Goal: Task Accomplishment & Management: Complete application form

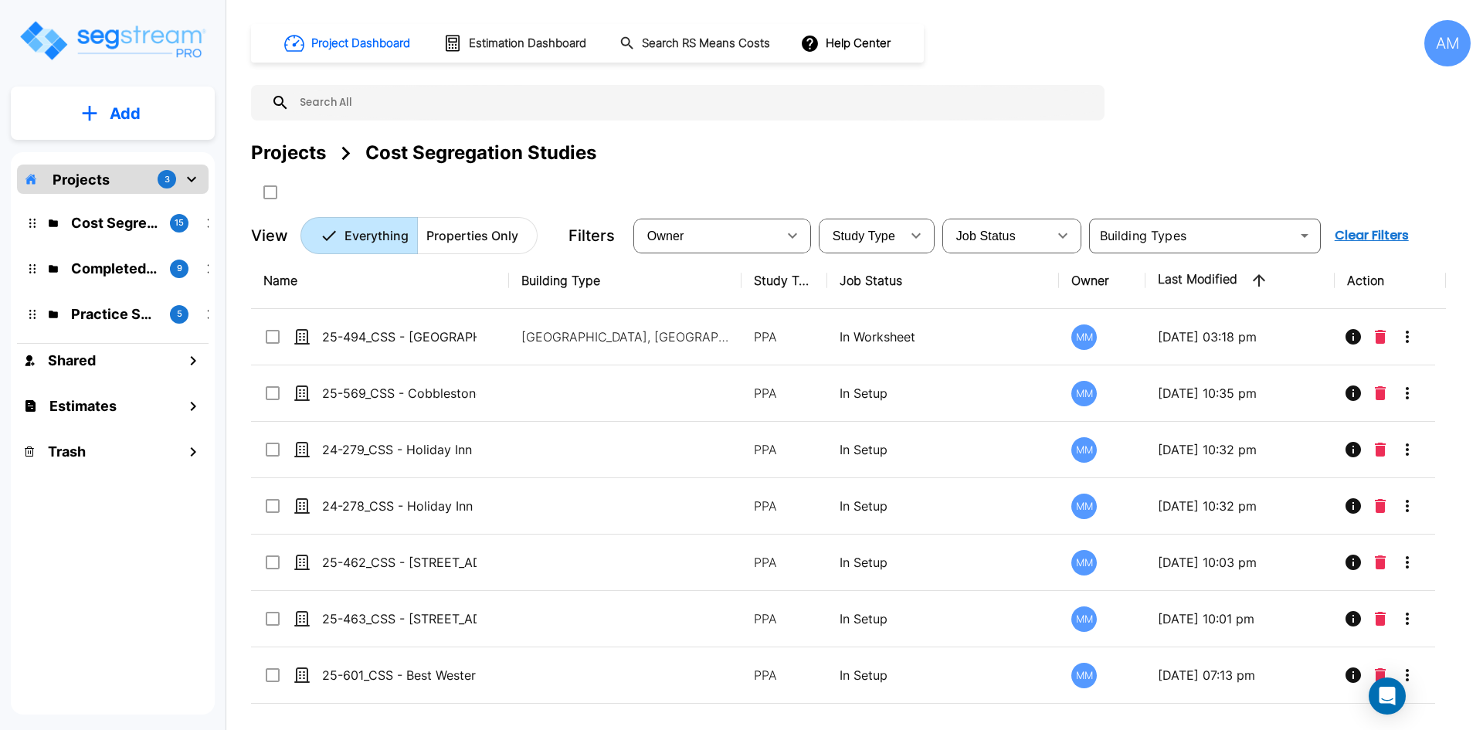
click at [110, 109] on p "Add" at bounding box center [125, 113] width 31 height 23
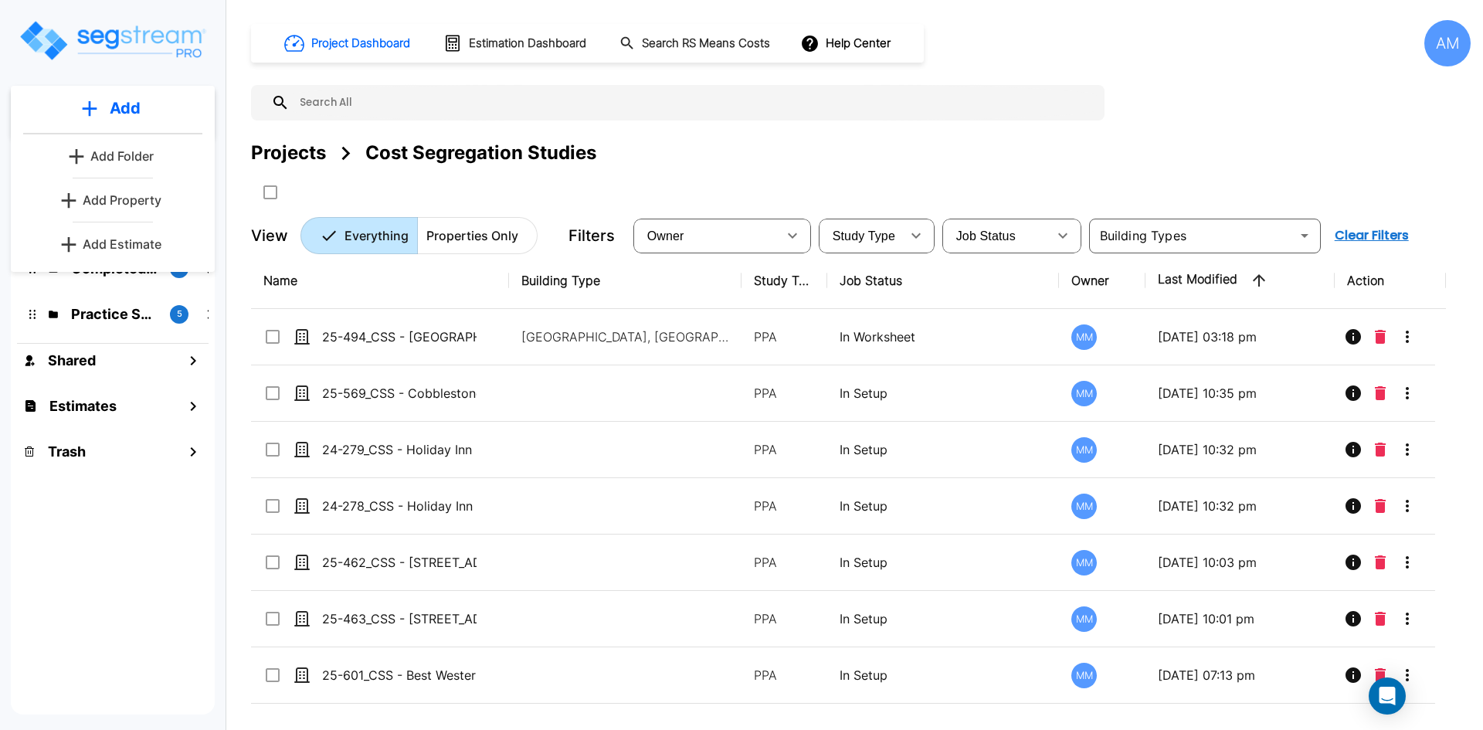
click at [132, 194] on p "Add Property" at bounding box center [122, 200] width 79 height 19
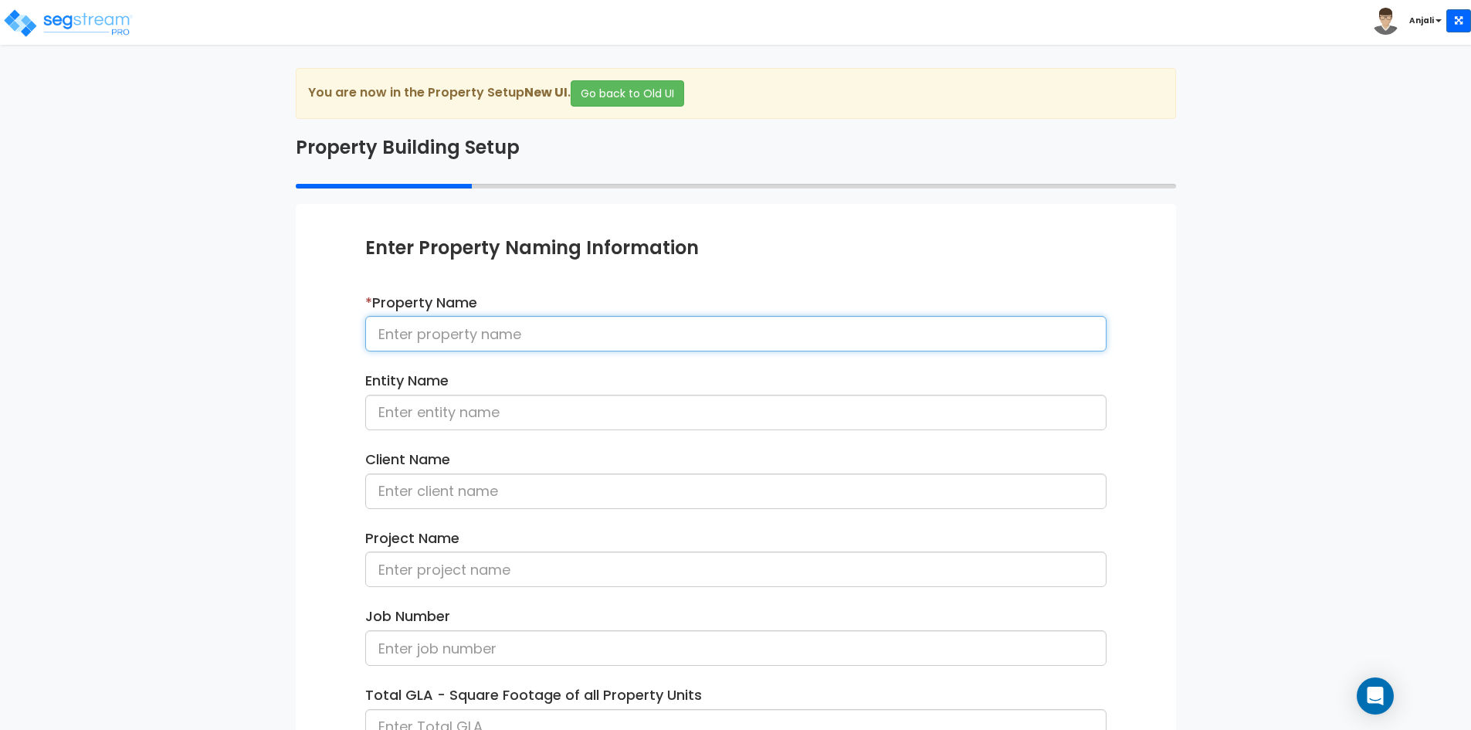
click at [520, 331] on input at bounding box center [735, 334] width 741 height 36
paste input "25-560_CSS - [STREET_ADDRESS][PERSON_NAME] - [PERSON_NAME]"
type input "25-560_CSS - [STREET_ADDRESS][PERSON_NAME] - [PERSON_NAME]"
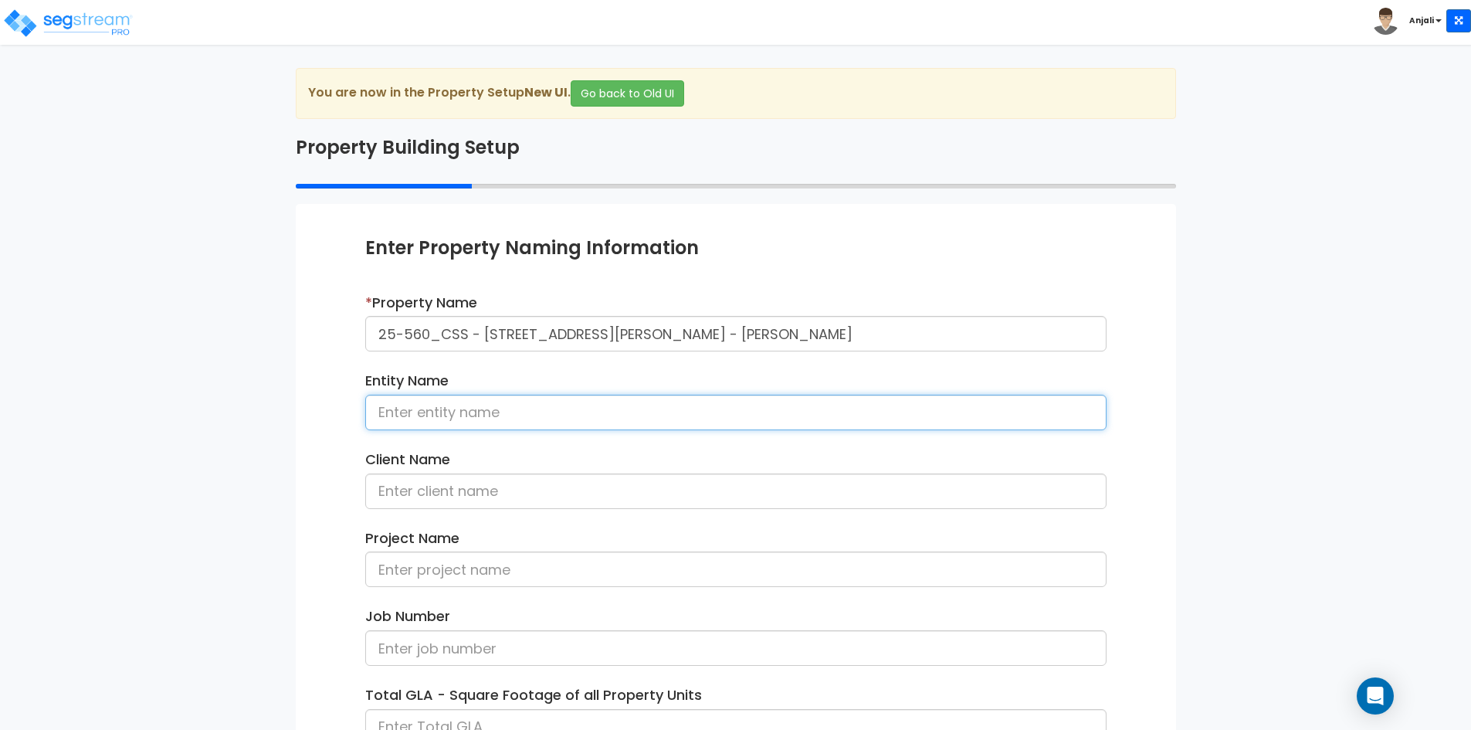
click at [483, 417] on input at bounding box center [735, 413] width 741 height 36
paste input "25-560_CSS - [STREET_ADDRESS][PERSON_NAME] - [PERSON_NAME]"
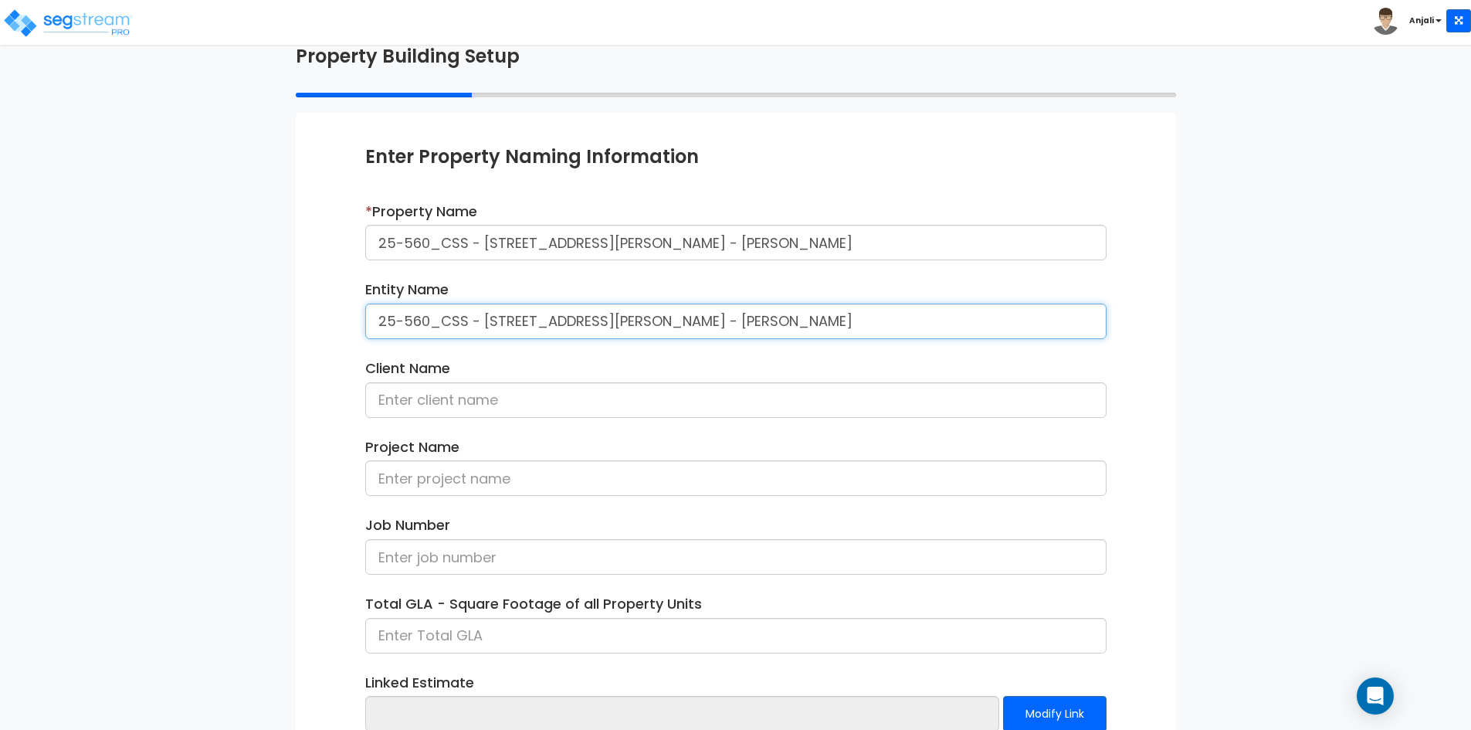
scroll to position [154, 0]
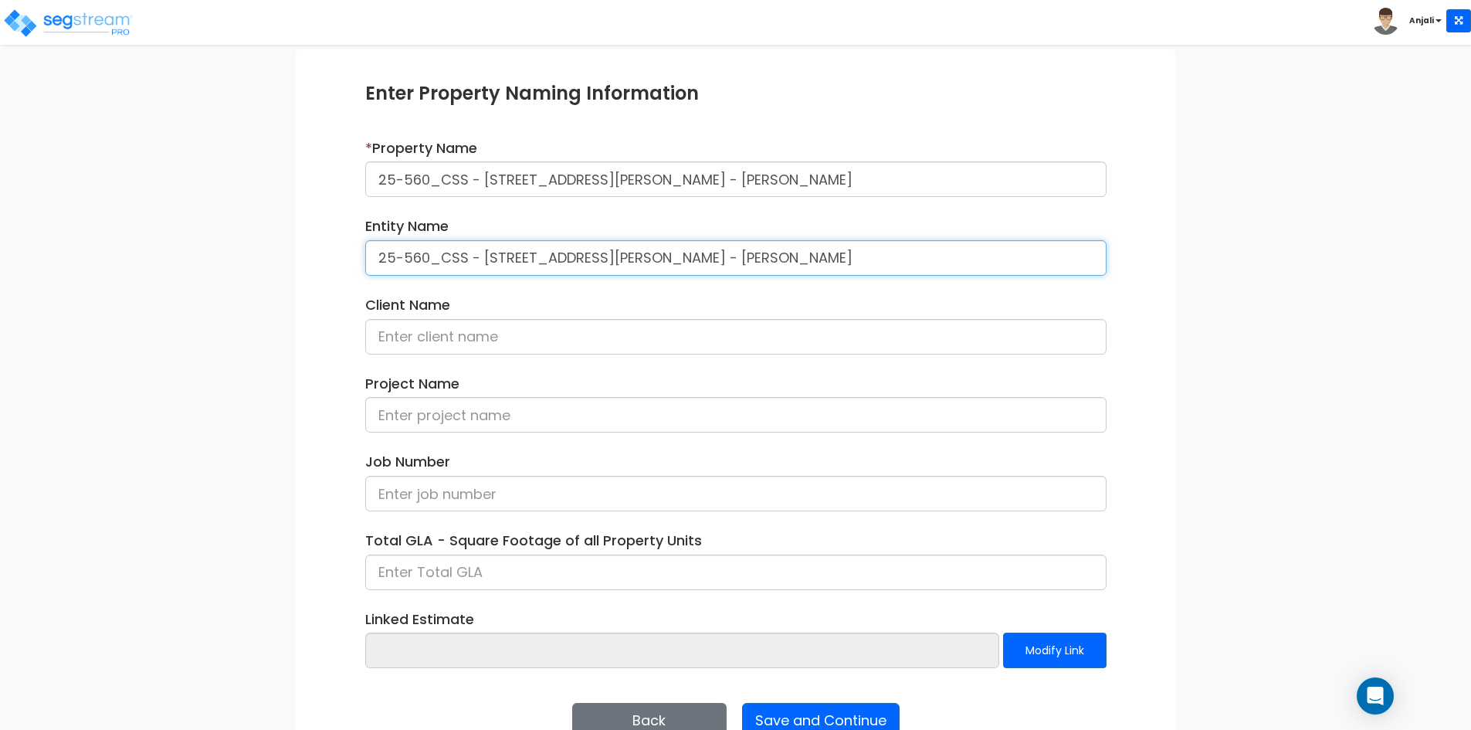
drag, startPoint x: 699, startPoint y: 254, endPoint x: 863, endPoint y: 254, distance: 164.5
click at [863, 254] on input "25-560_CSS - [STREET_ADDRESS][PERSON_NAME] - [PERSON_NAME]" at bounding box center [735, 258] width 741 height 36
type input "25-560_CSS - [STREET_ADDRESS][PERSON_NAME] - [PERSON_NAME]"
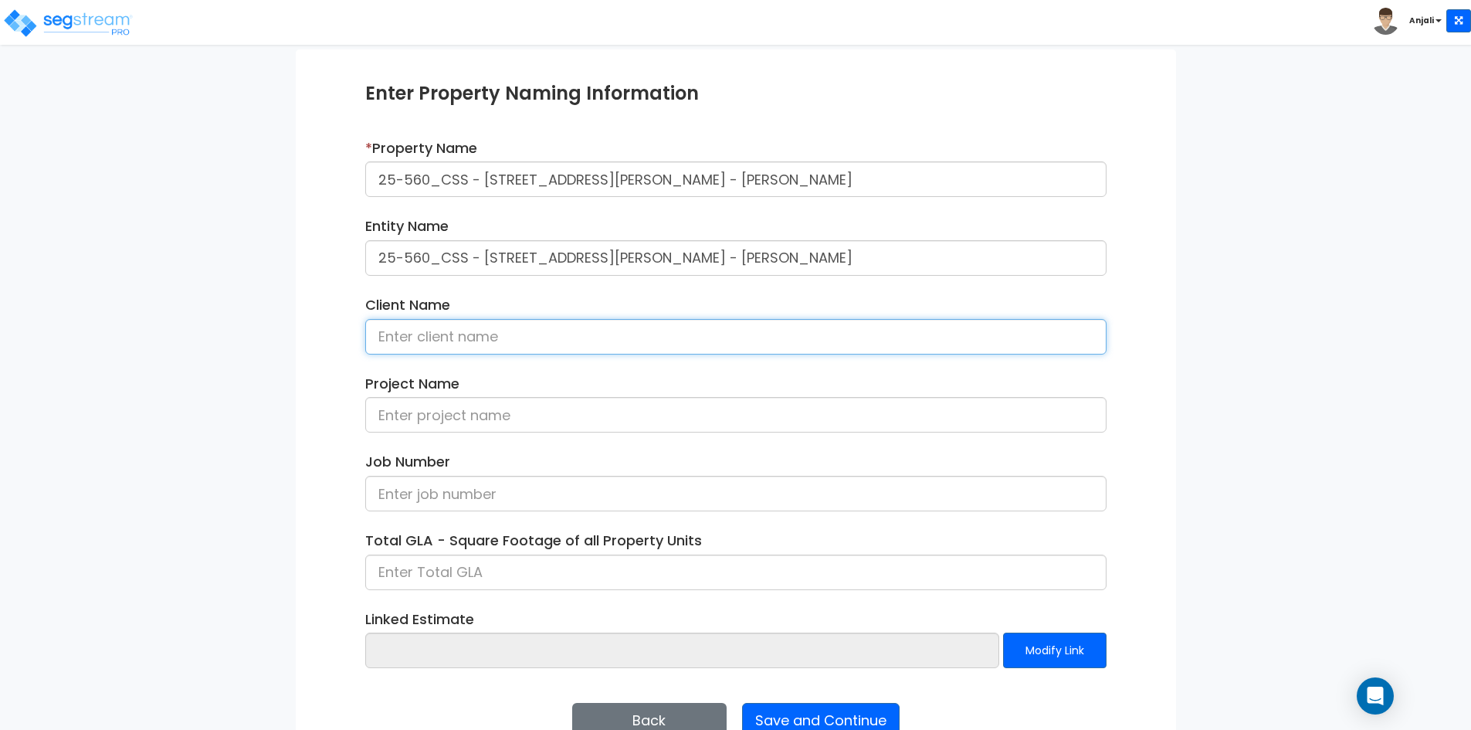
click at [529, 337] on input at bounding box center [735, 337] width 741 height 36
paste input "[PERSON_NAME]"
type input "[PERSON_NAME]"
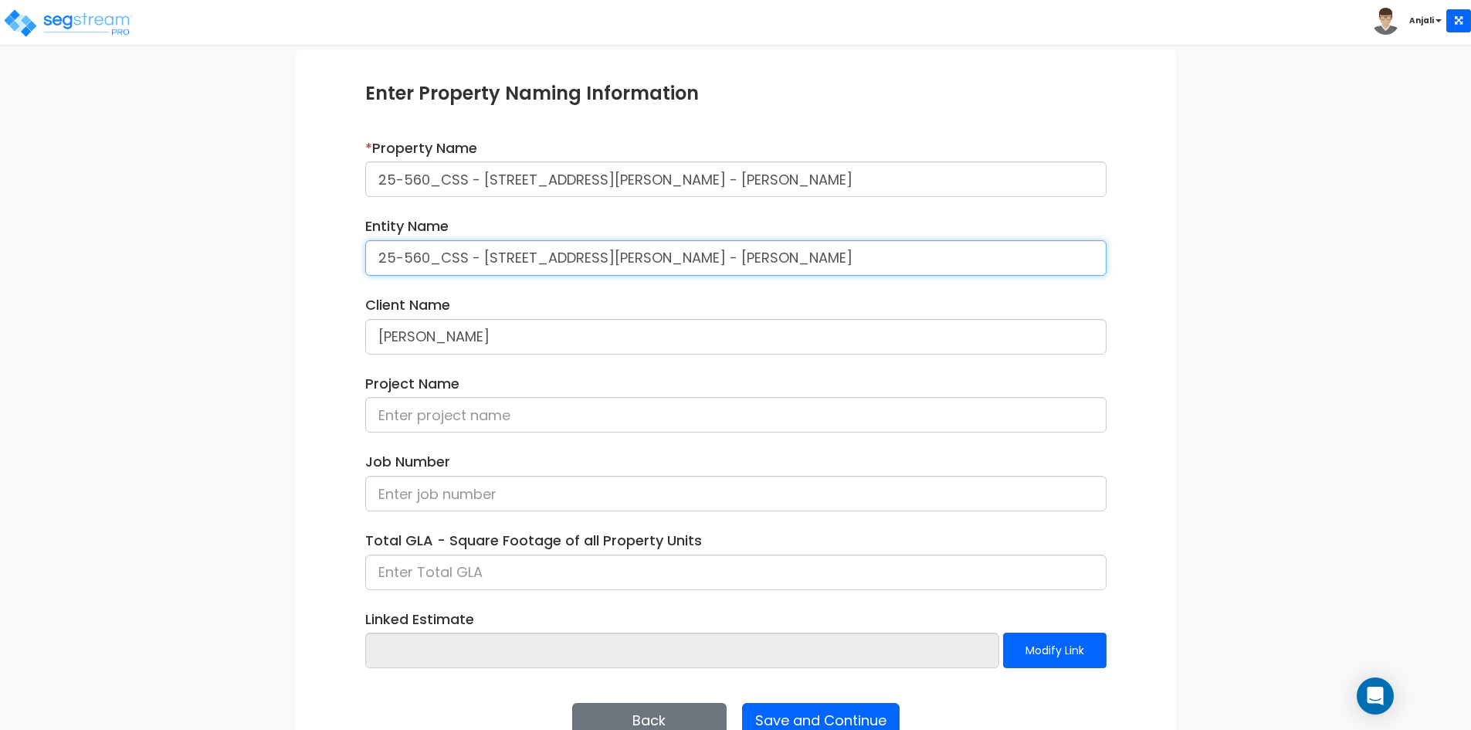
drag, startPoint x: 421, startPoint y: 258, endPoint x: 343, endPoint y: 252, distance: 78.2
click at [343, 252] on div "Enter Property Naming Information * Property Name 25-560_CSS - 2140 Smith St Or…" at bounding box center [736, 409] width 880 height 720
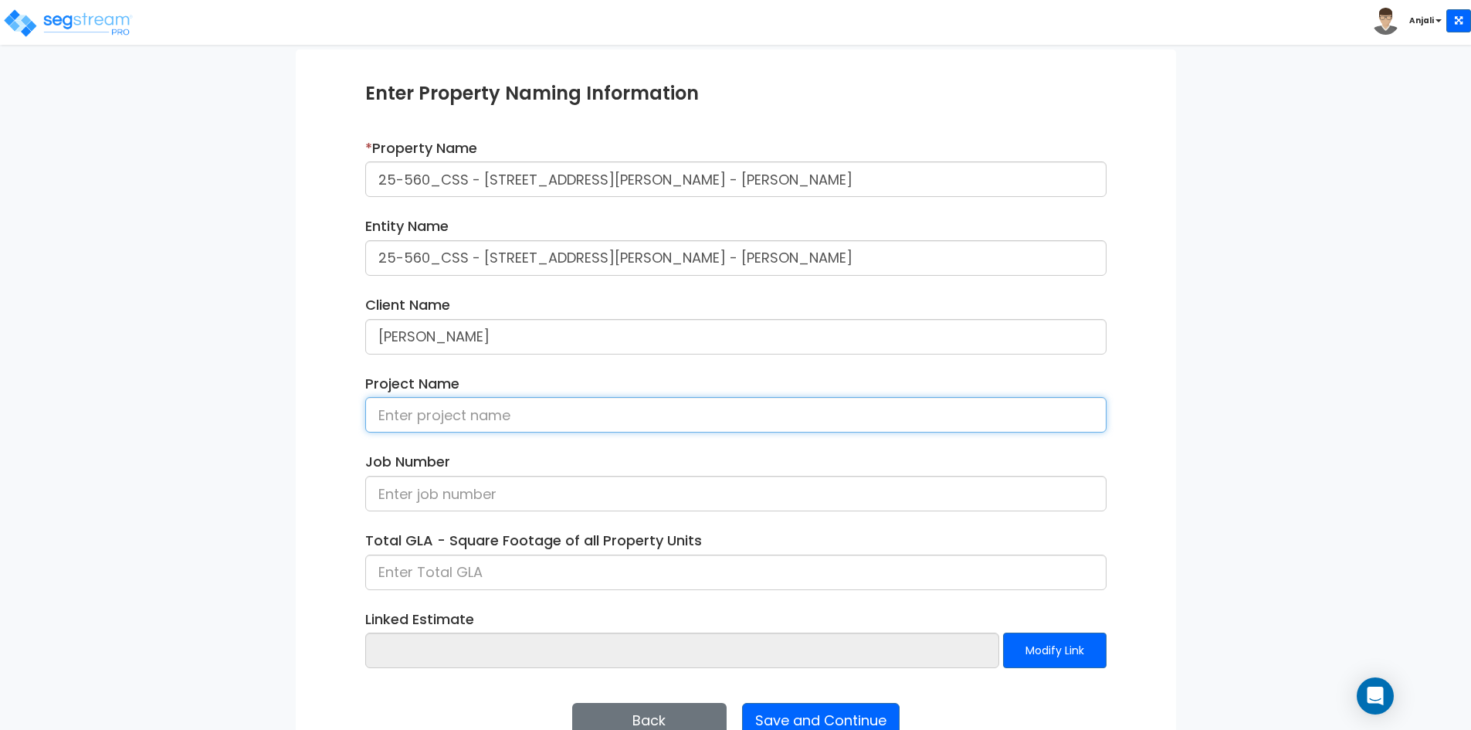
click at [436, 416] on input at bounding box center [735, 415] width 741 height 36
paste input "25-560"
type input "25-560"
drag, startPoint x: 378, startPoint y: 413, endPoint x: 351, endPoint y: 410, distance: 26.4
click at [351, 410] on div "Enter Property Naming Information * Property Name 25-560_CSS - 2140 Smith St Or…" at bounding box center [736, 409] width 880 height 720
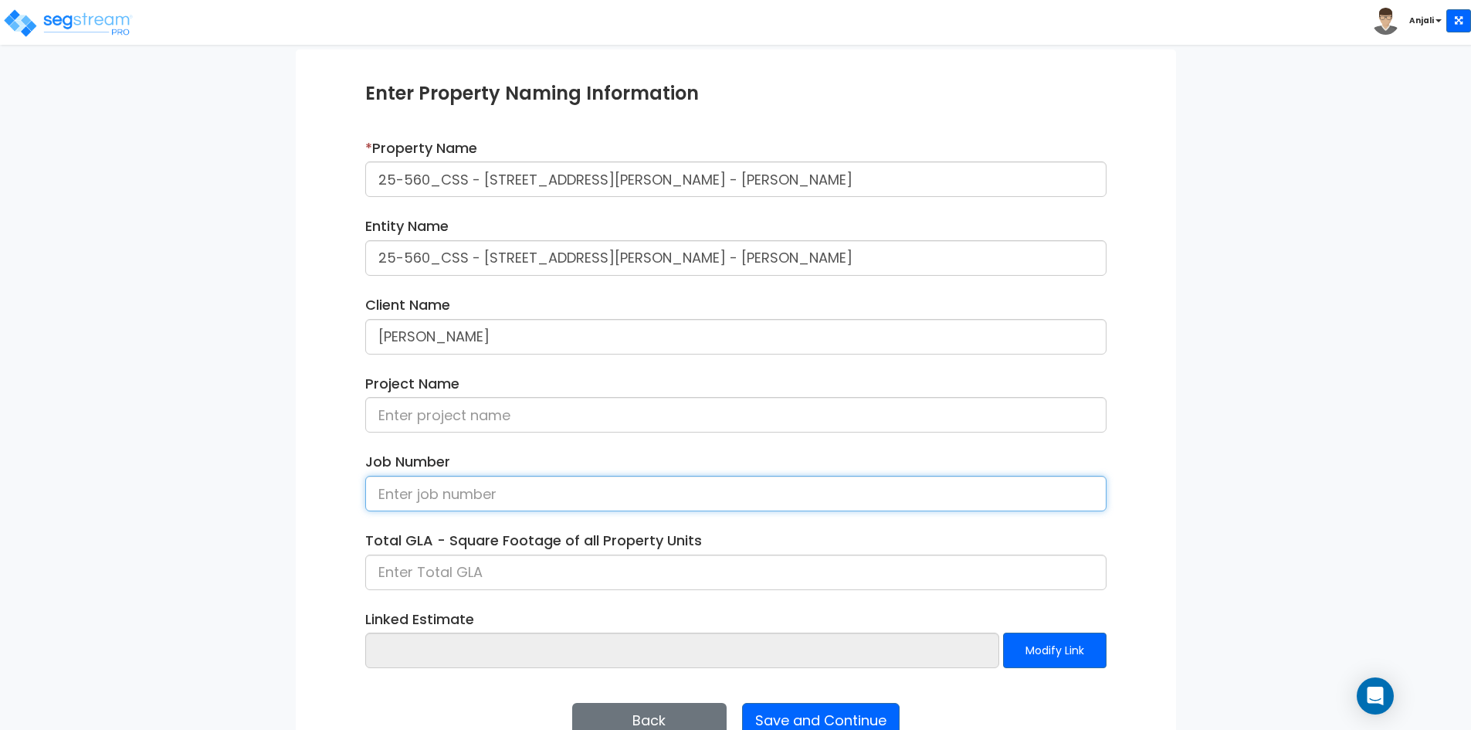
click at [425, 490] on input at bounding box center [735, 494] width 741 height 36
paste input "25-560"
type input "25-560"
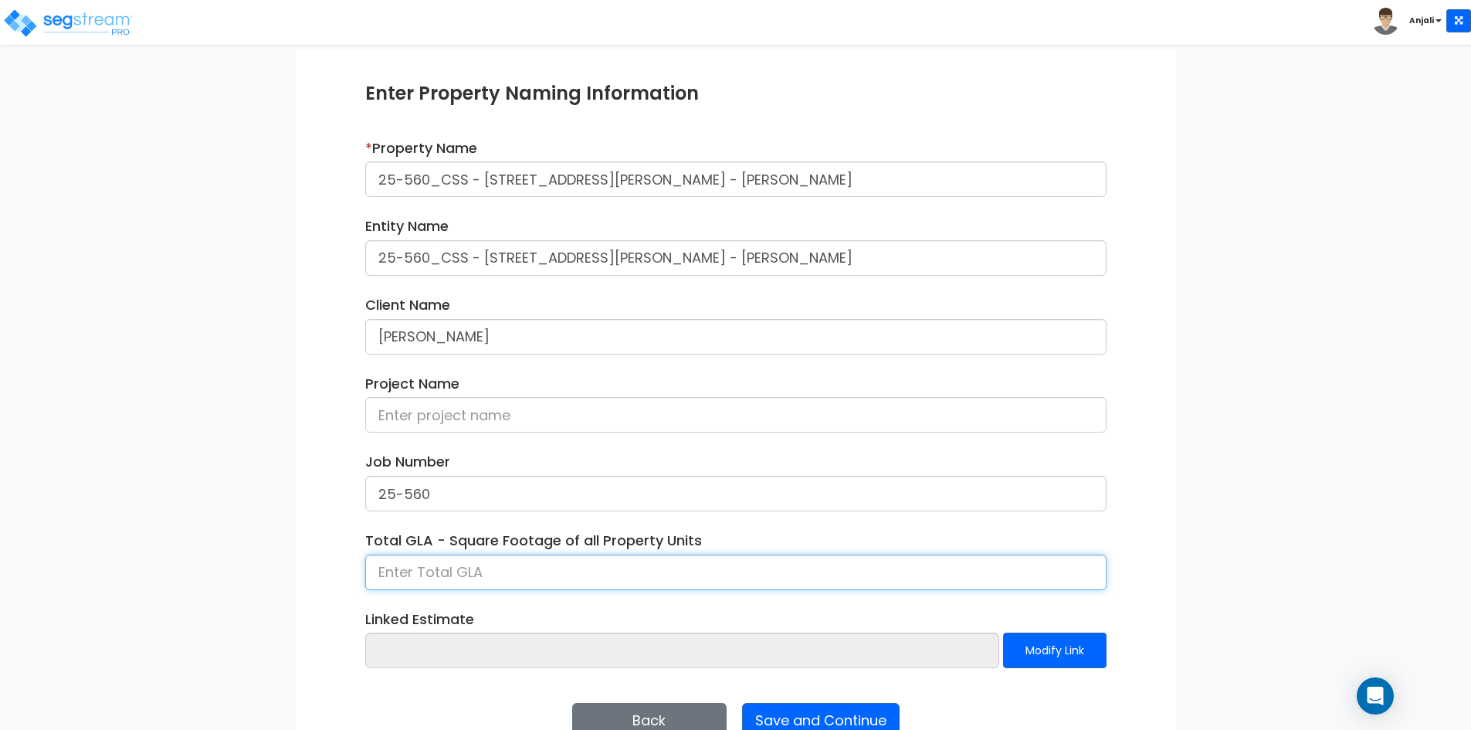
click at [495, 579] on input at bounding box center [735, 572] width 741 height 36
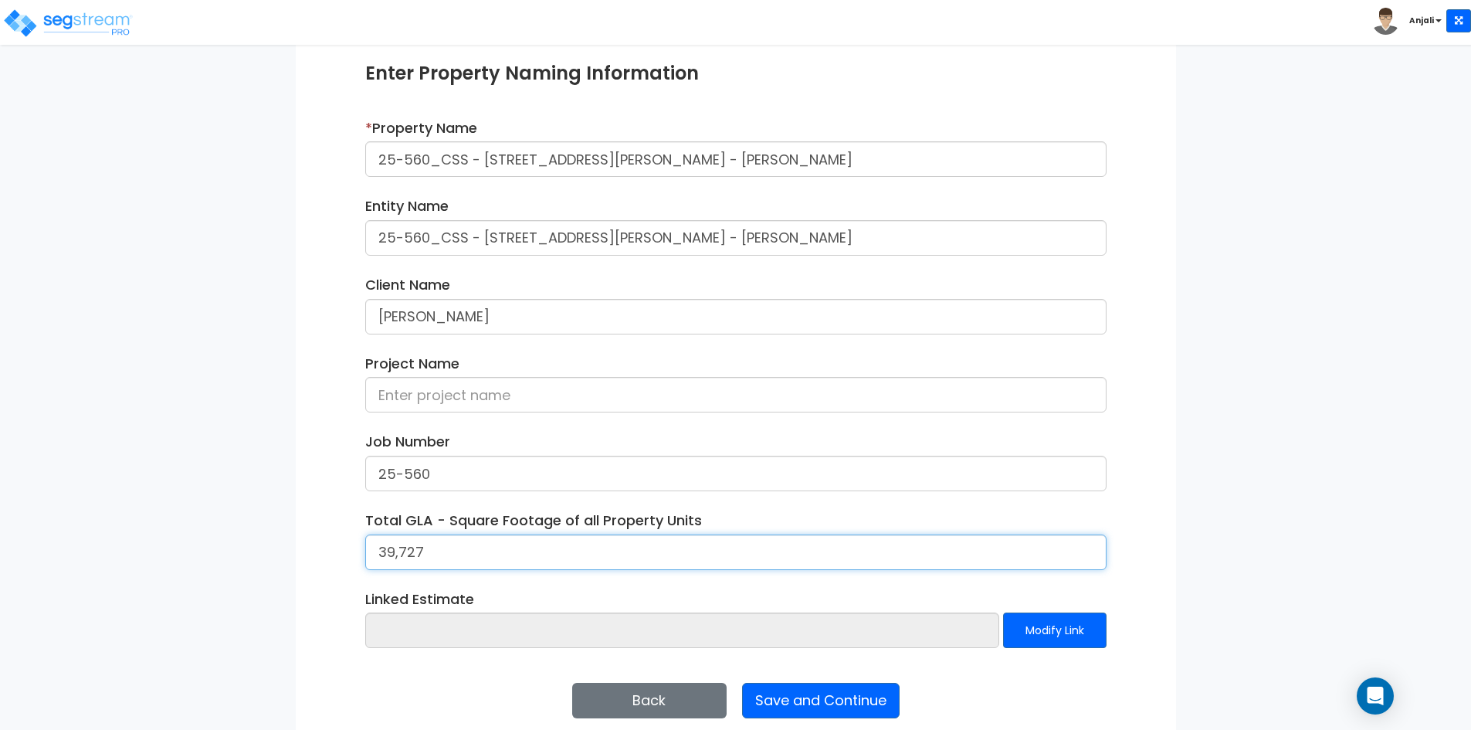
scroll to position [194, 0]
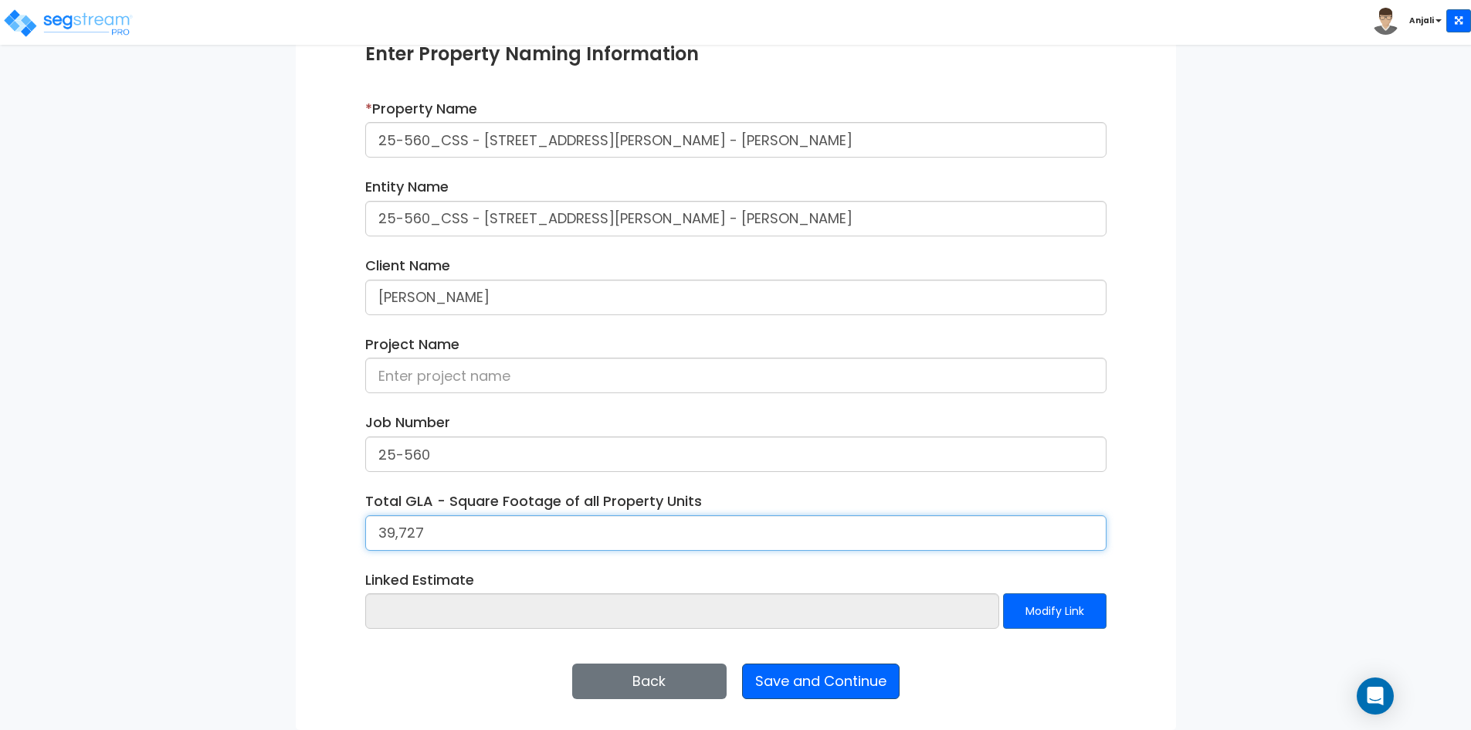
type input "39,727"
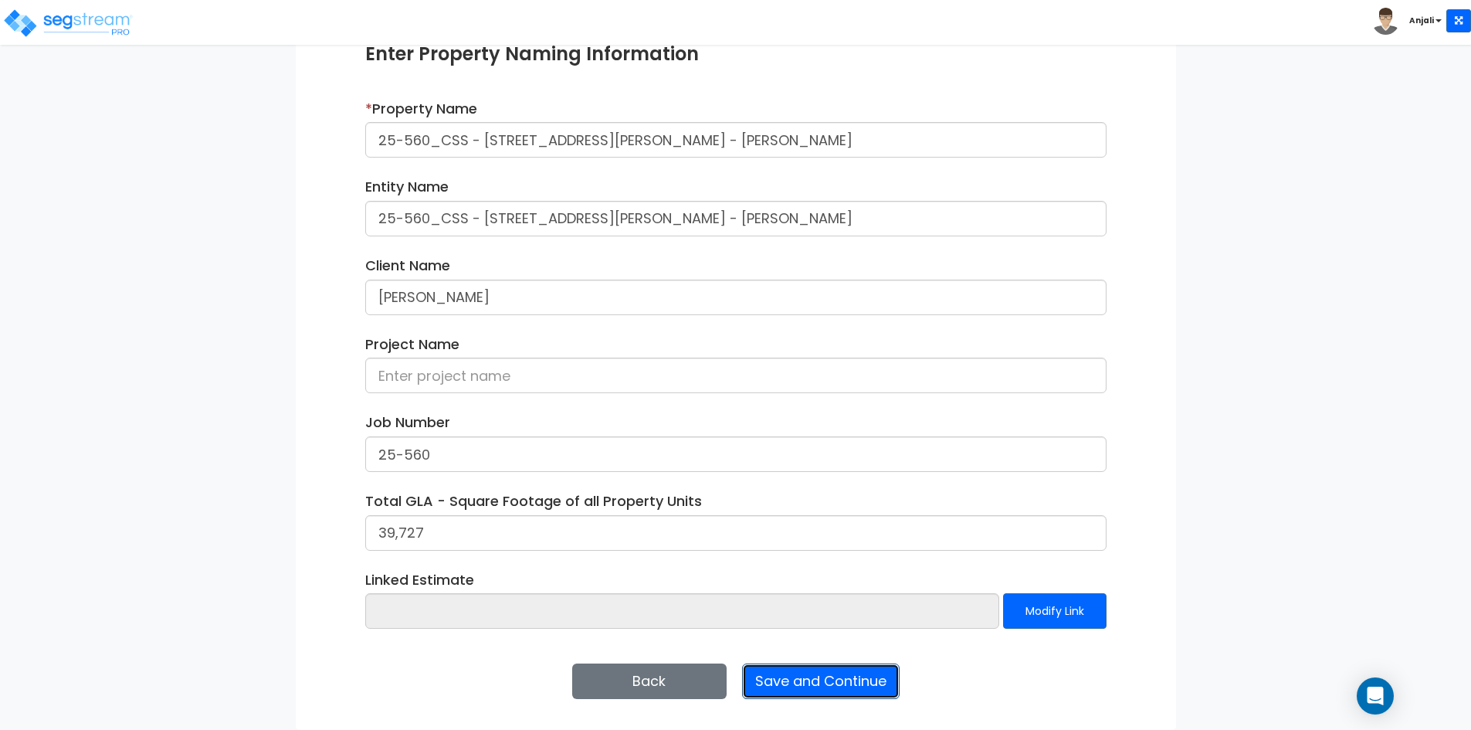
click at [824, 678] on button "Save and Continue" at bounding box center [821, 681] width 158 height 36
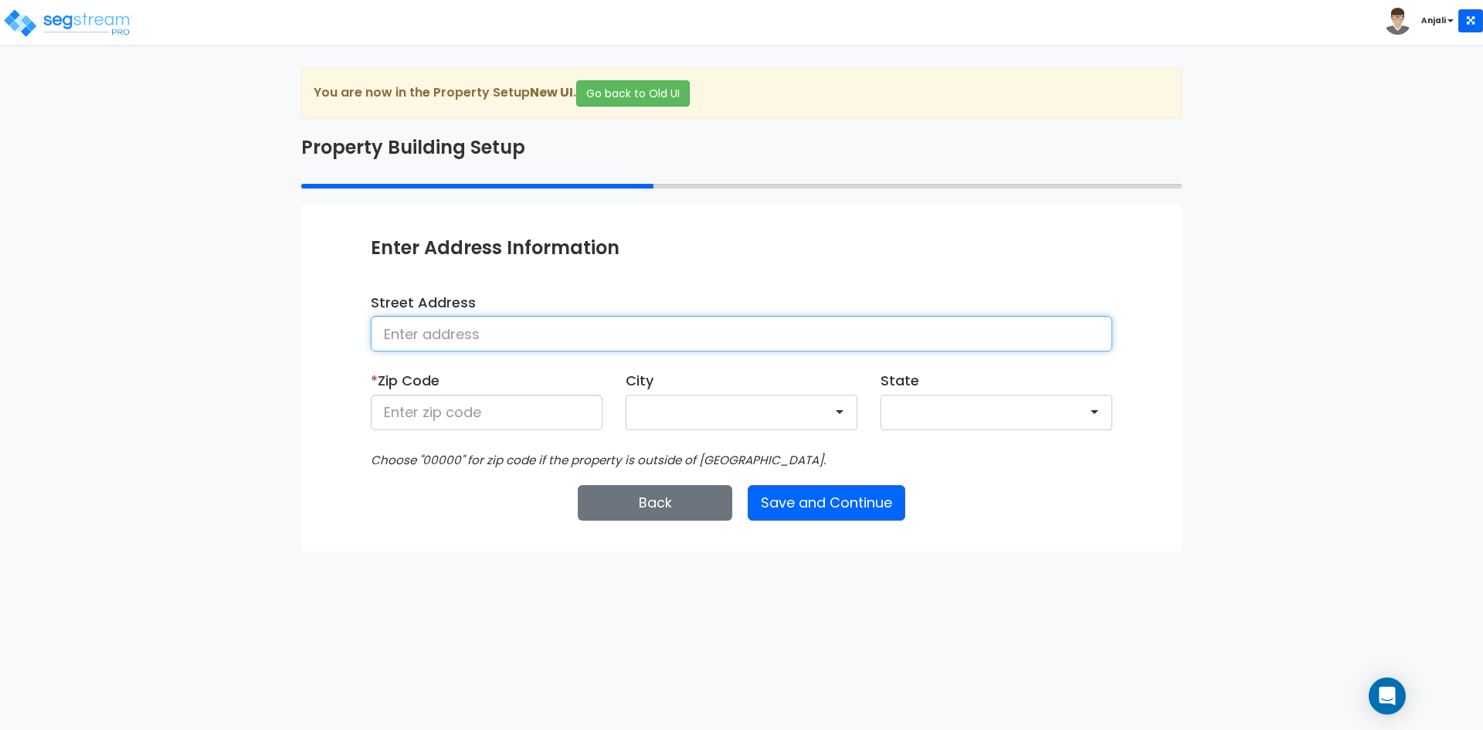
click at [568, 348] on input at bounding box center [741, 334] width 741 height 36
paste input "[STREET_ADDRESS][PERSON_NAME]"
type input "[STREET_ADDRESS][PERSON_NAME]"
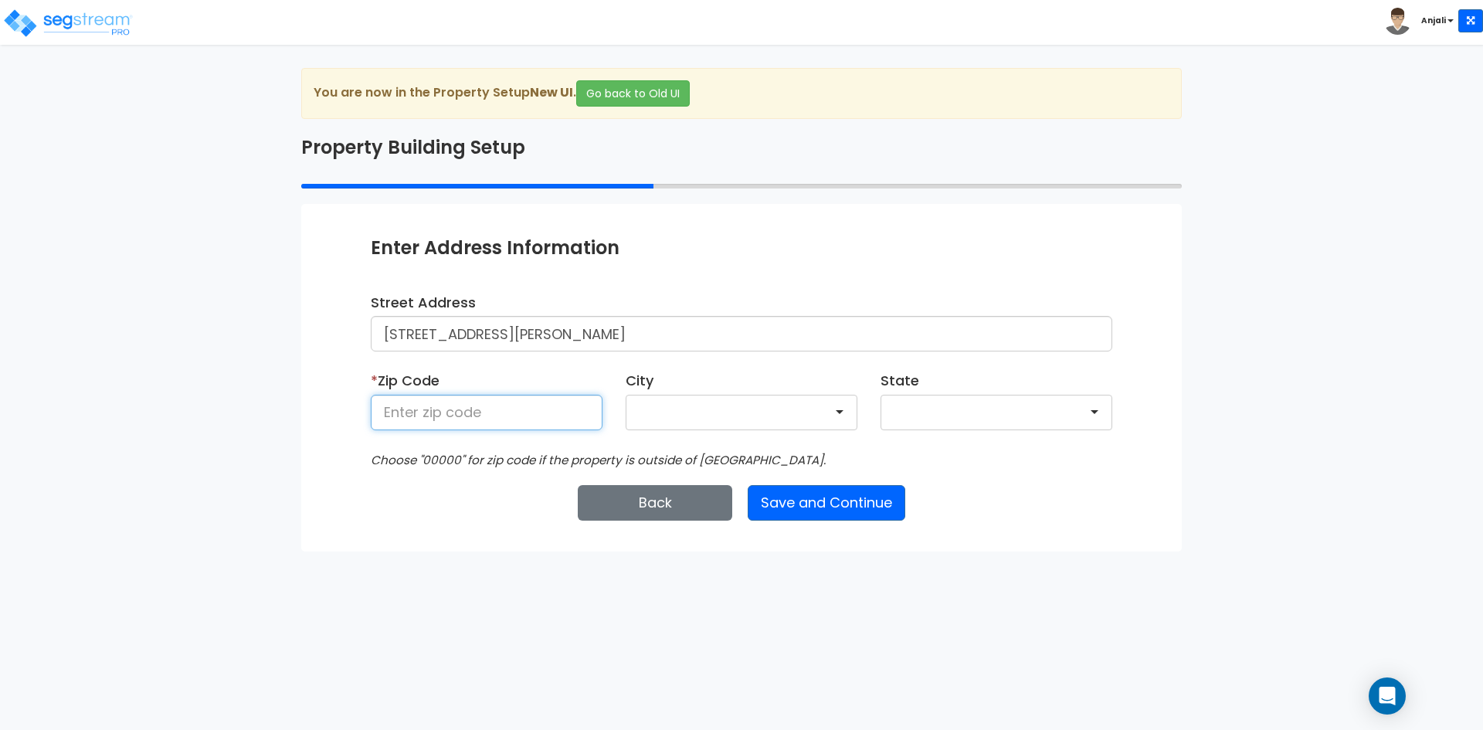
click at [458, 405] on input at bounding box center [487, 413] width 232 height 36
paste input "32073"
type input "32073"
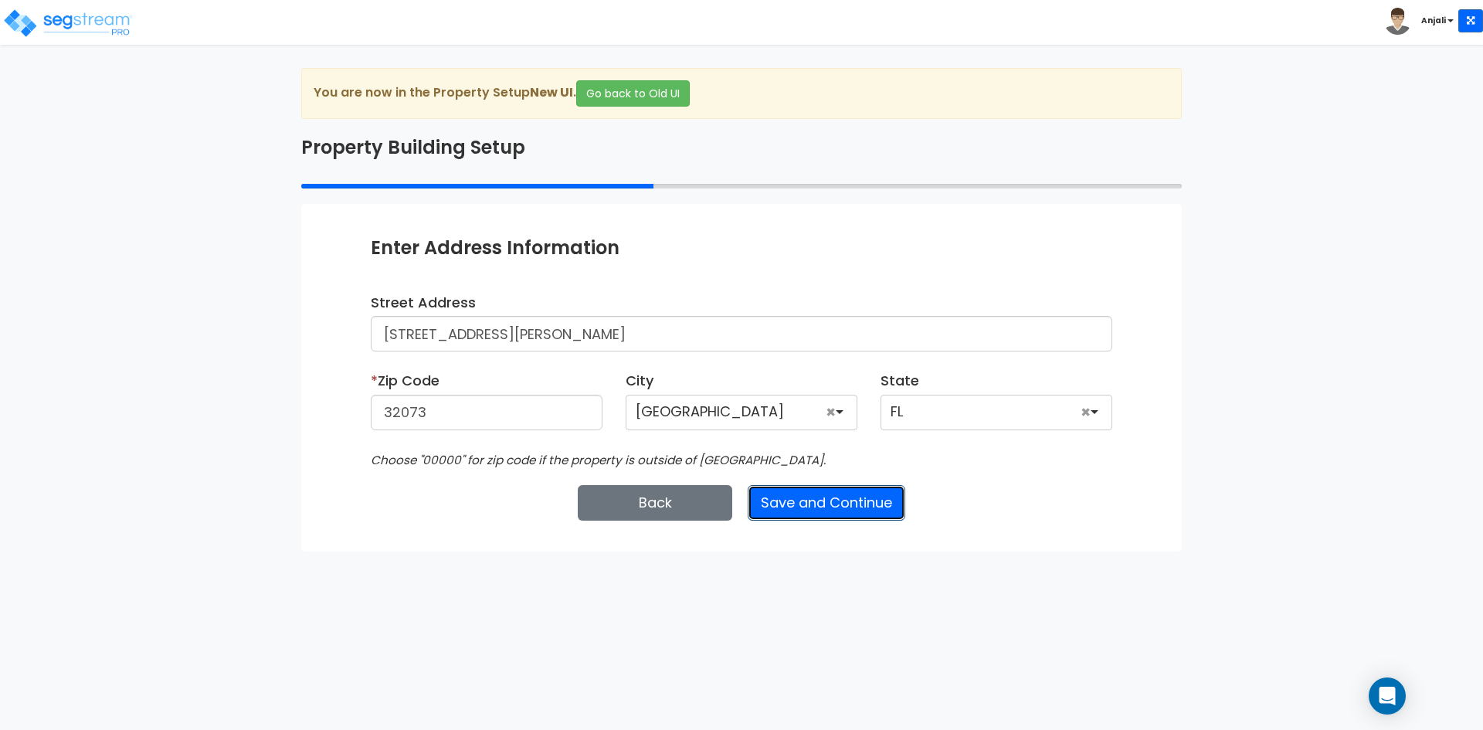
click at [849, 504] on button "Save and Continue" at bounding box center [826, 503] width 158 height 36
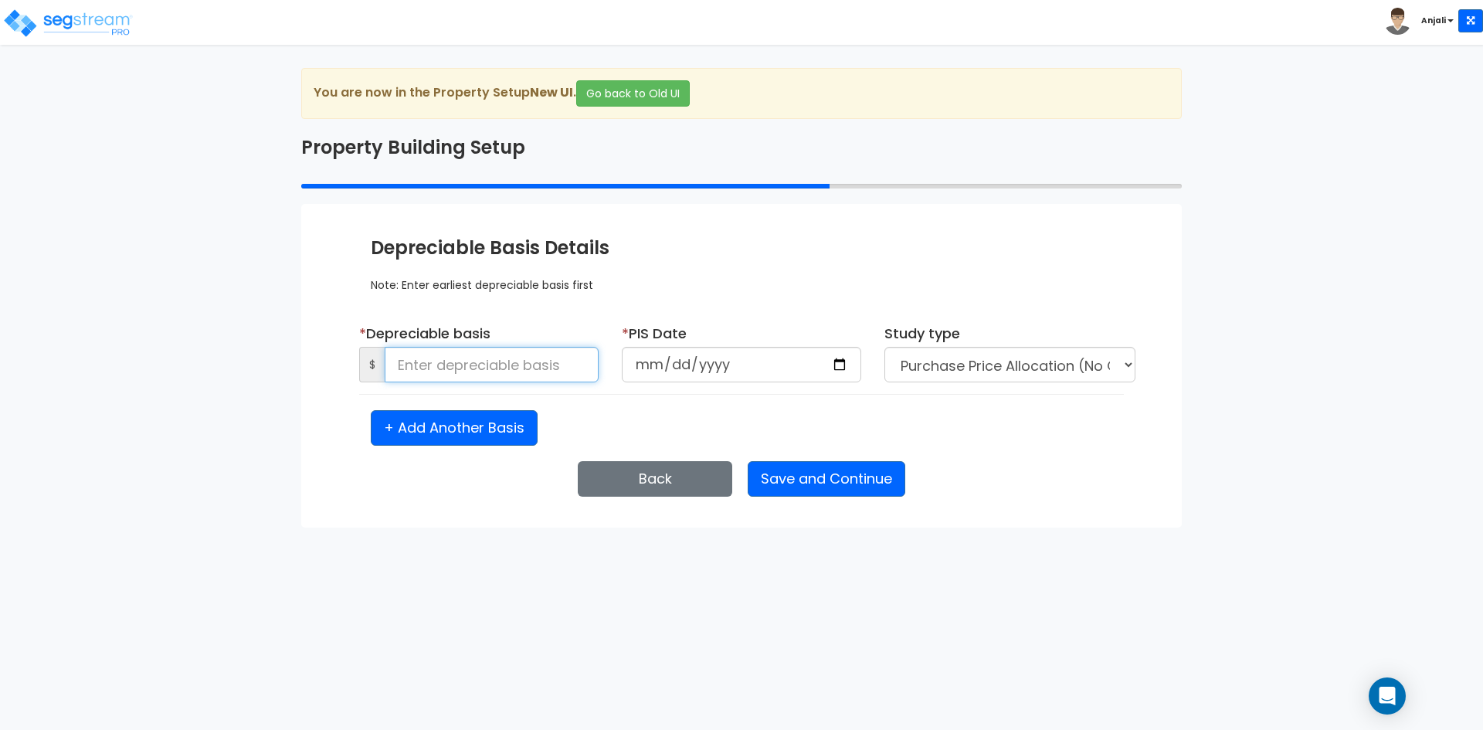
click at [472, 368] on input at bounding box center [492, 365] width 214 height 36
type input "1,279,545"
click at [837, 361] on input "date" at bounding box center [741, 365] width 239 height 36
type input "2024-08-16"
click at [993, 371] on select "Purchase Price Allocation (No Given Costs) New Construction / Reno / TI's (Give…" at bounding box center [1009, 365] width 251 height 36
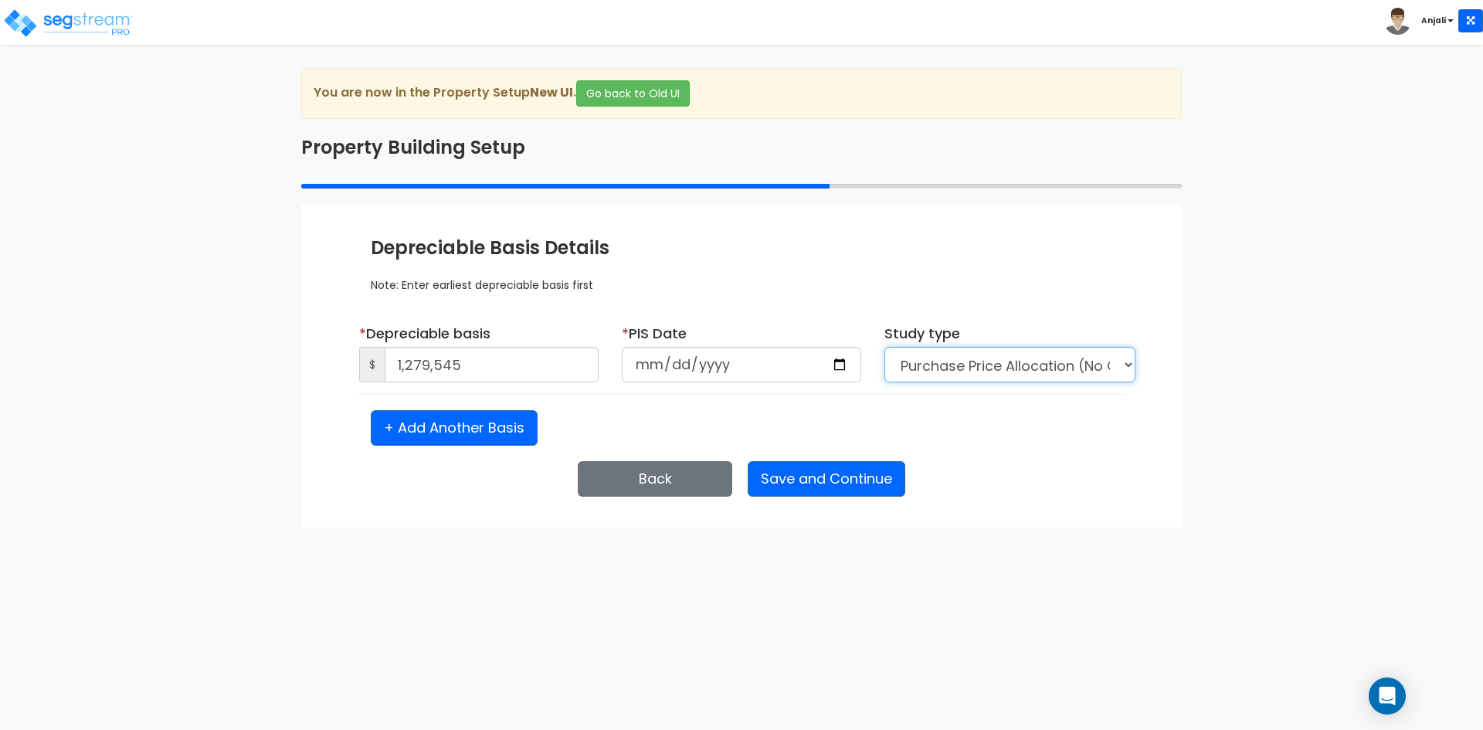
click at [884, 347] on select "Purchase Price Allocation (No Given Costs) New Construction / Reno / TI's (Give…" at bounding box center [1009, 365] width 251 height 36
click at [805, 476] on button "Save and Continue" at bounding box center [826, 479] width 158 height 36
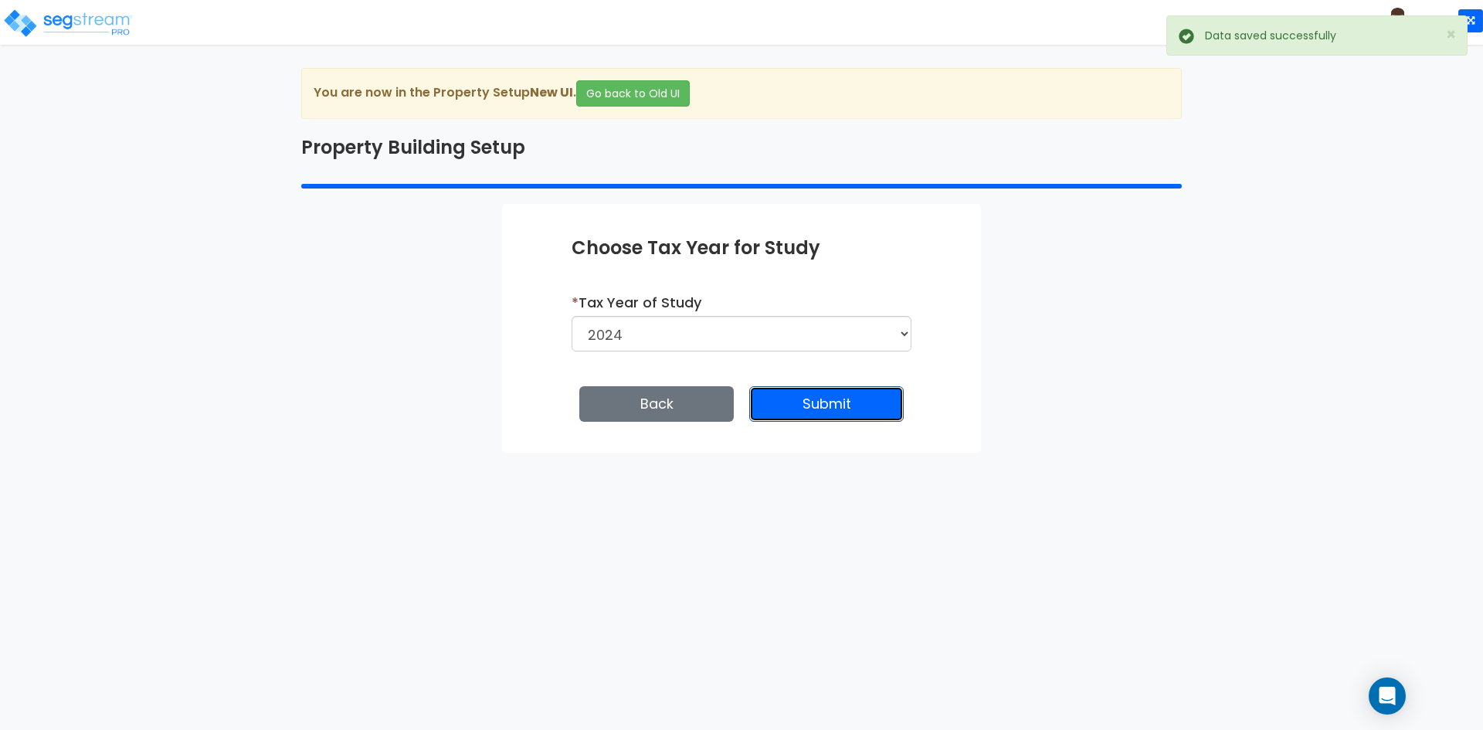
click at [828, 405] on button "Submit" at bounding box center [826, 404] width 154 height 36
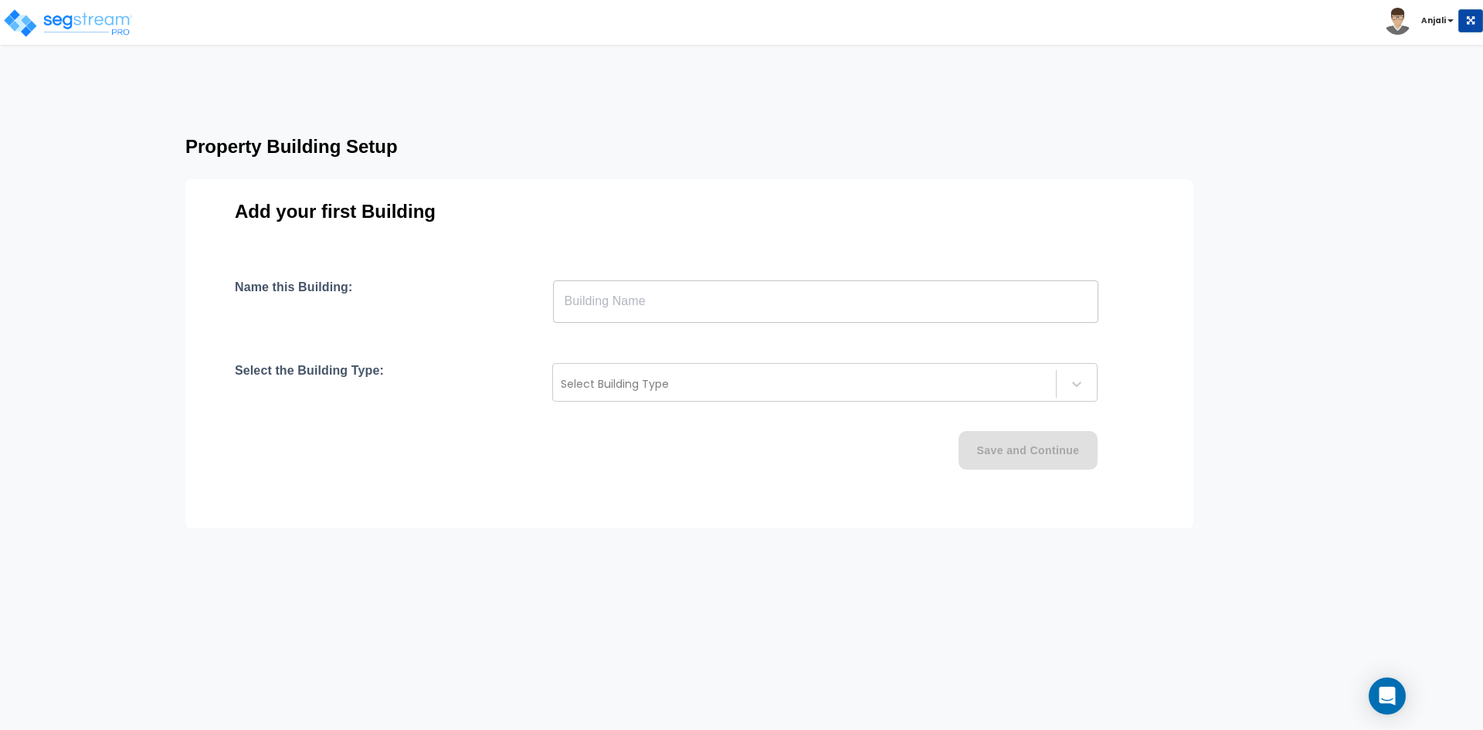
click at [594, 287] on input "text" at bounding box center [825, 301] width 545 height 43
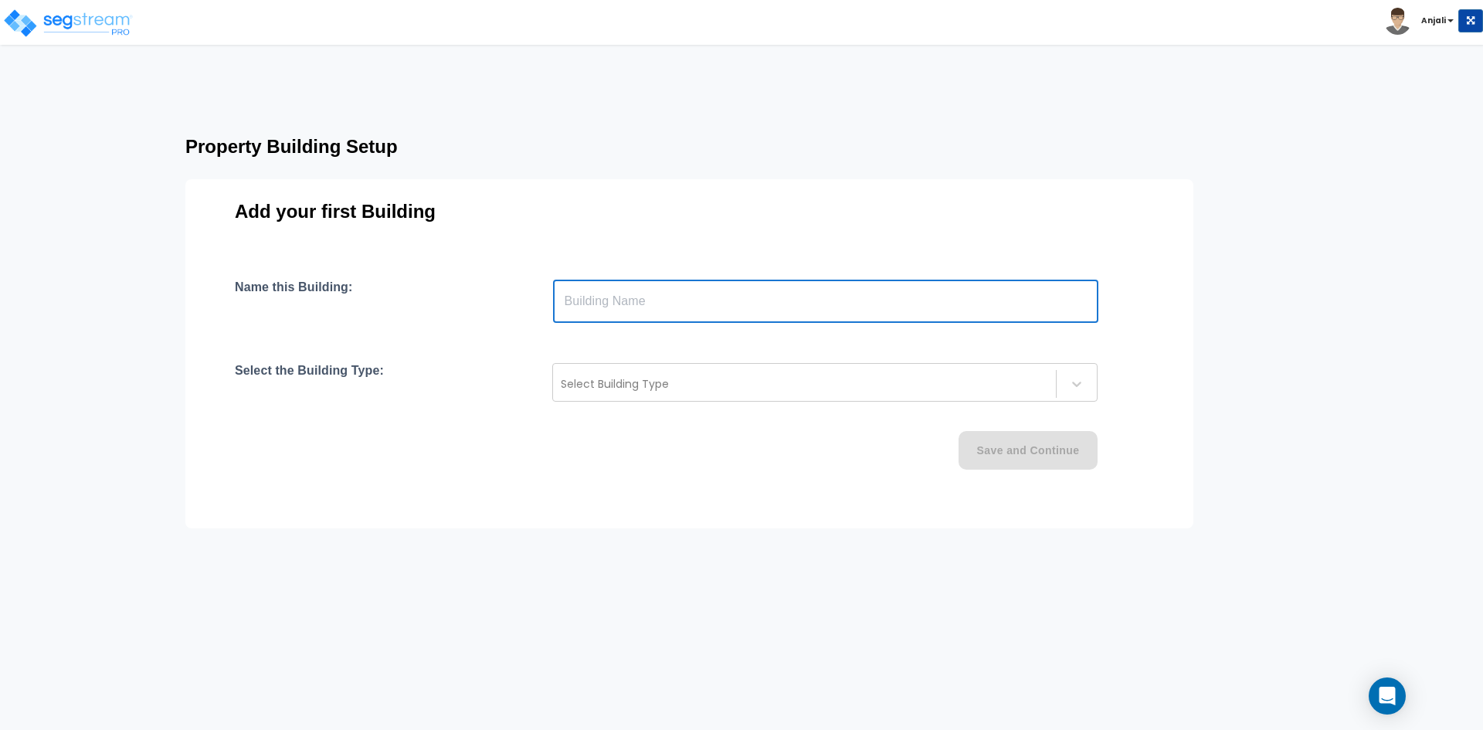
paste input "text"
type input "Health Orange Park Pediatrics"
click at [733, 381] on div at bounding box center [804, 384] width 487 height 19
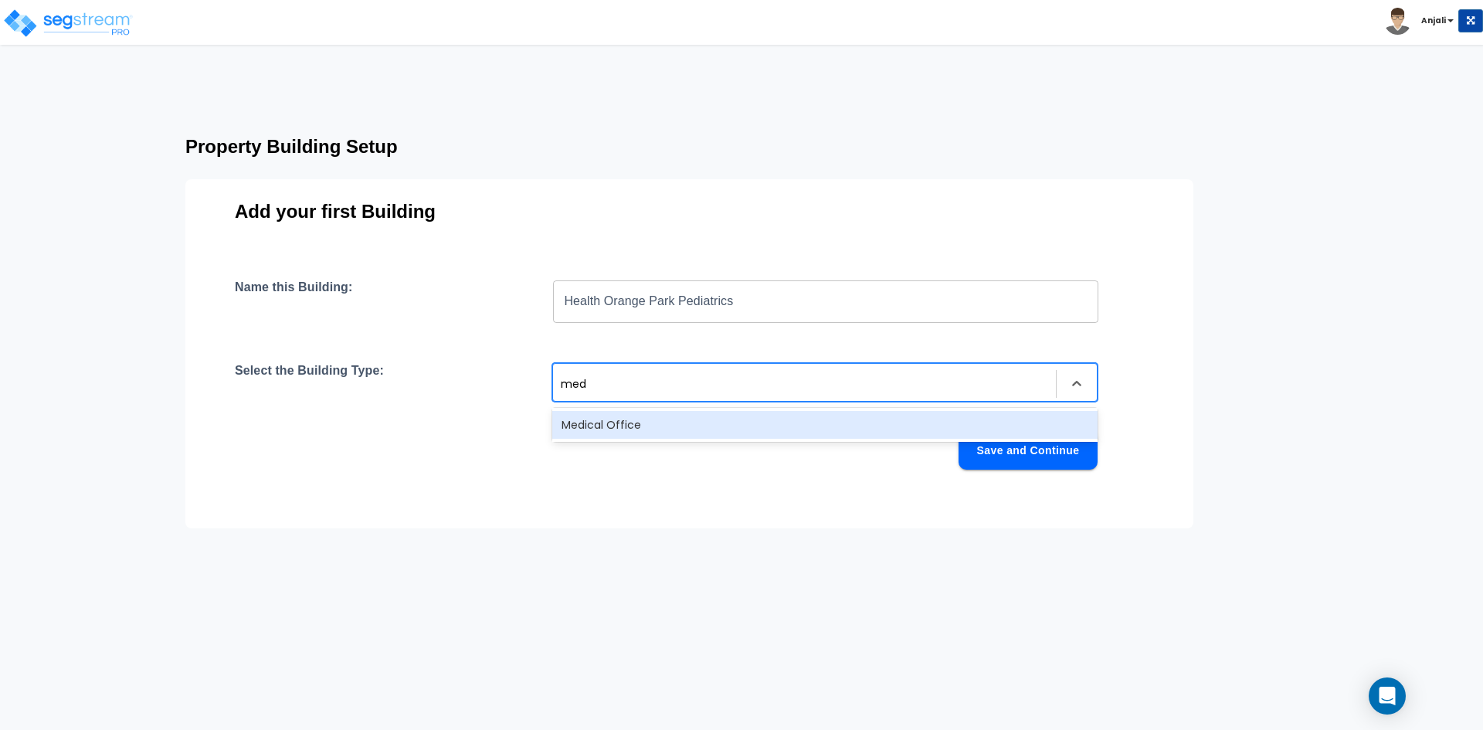
type input "medi"
click at [713, 419] on div "Medical Office" at bounding box center [824, 425] width 545 height 28
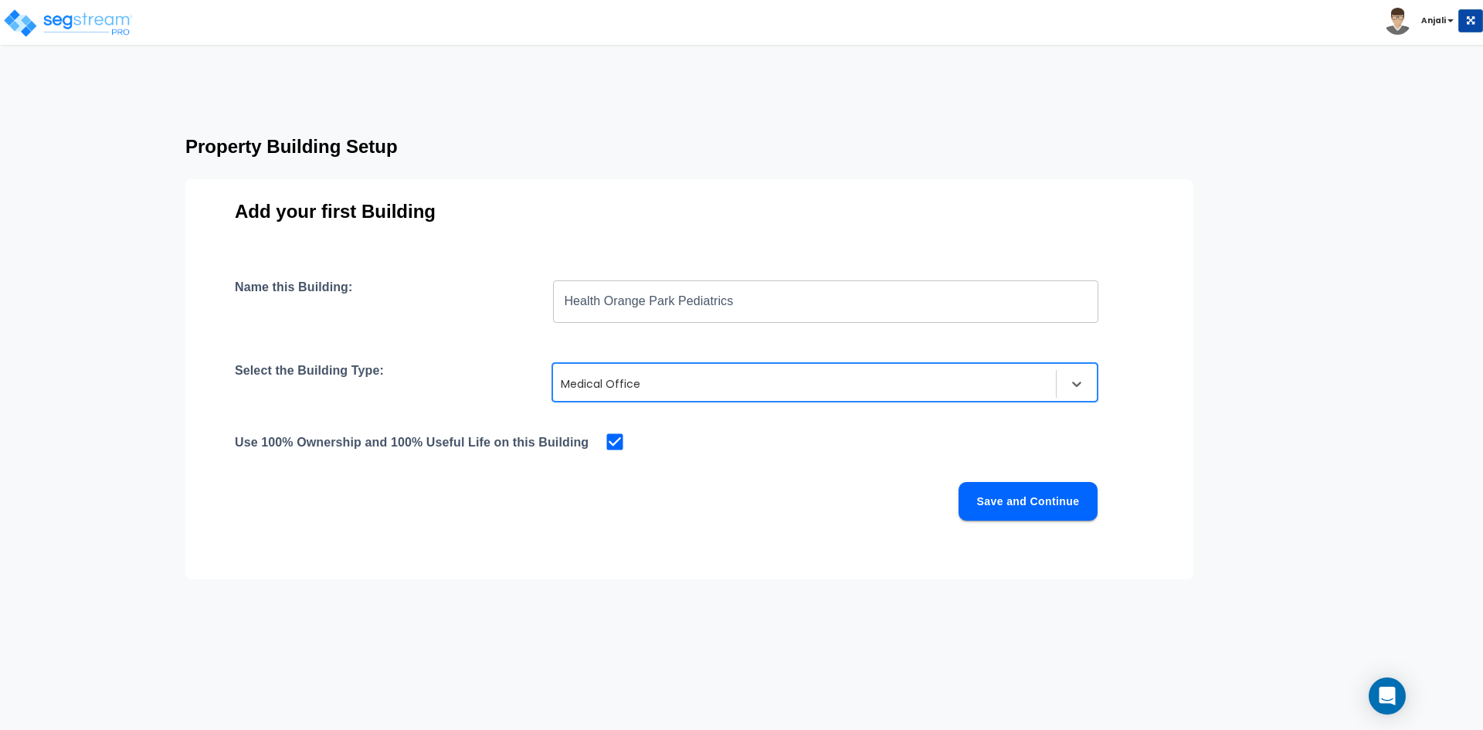
click at [1008, 500] on button "Save and Continue" at bounding box center [1027, 501] width 139 height 39
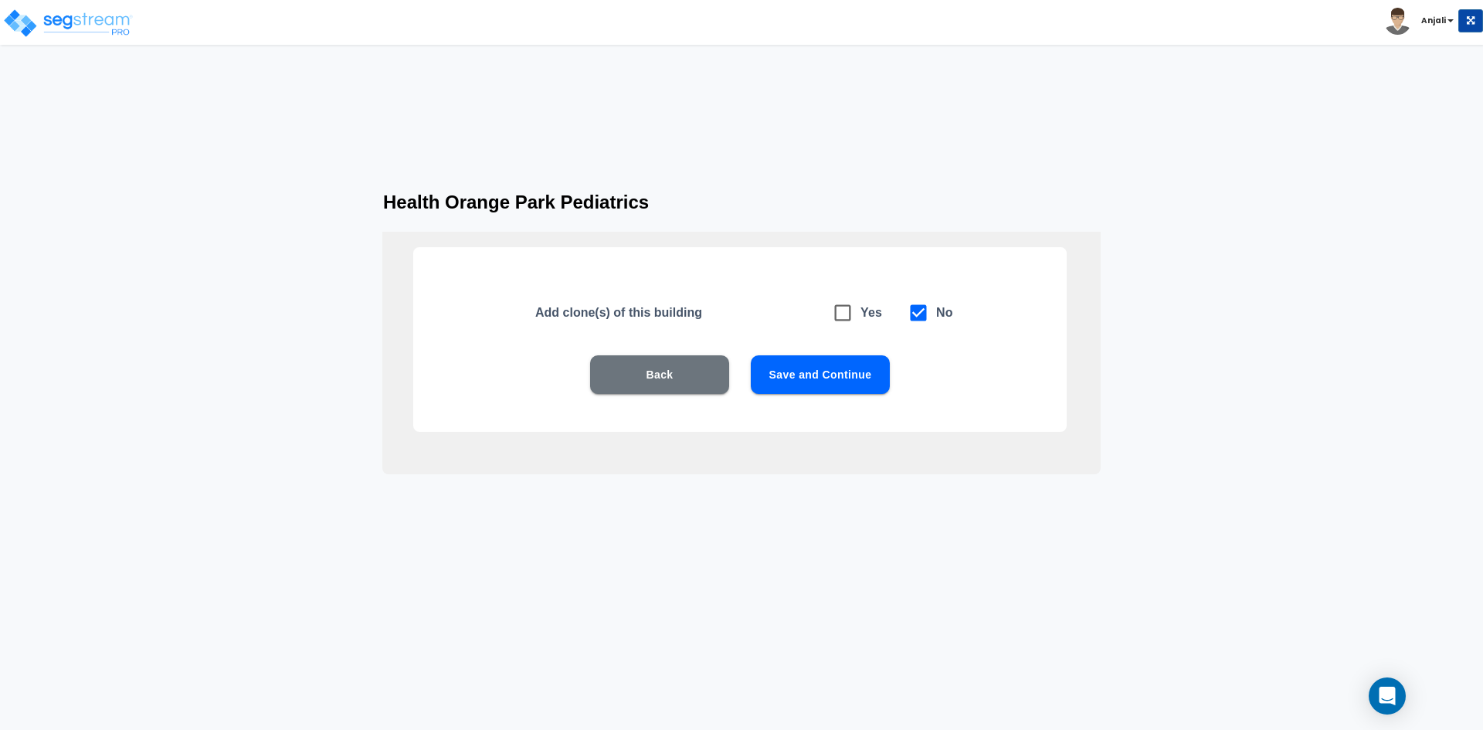
click at [829, 362] on button "Save and Continue" at bounding box center [820, 374] width 139 height 39
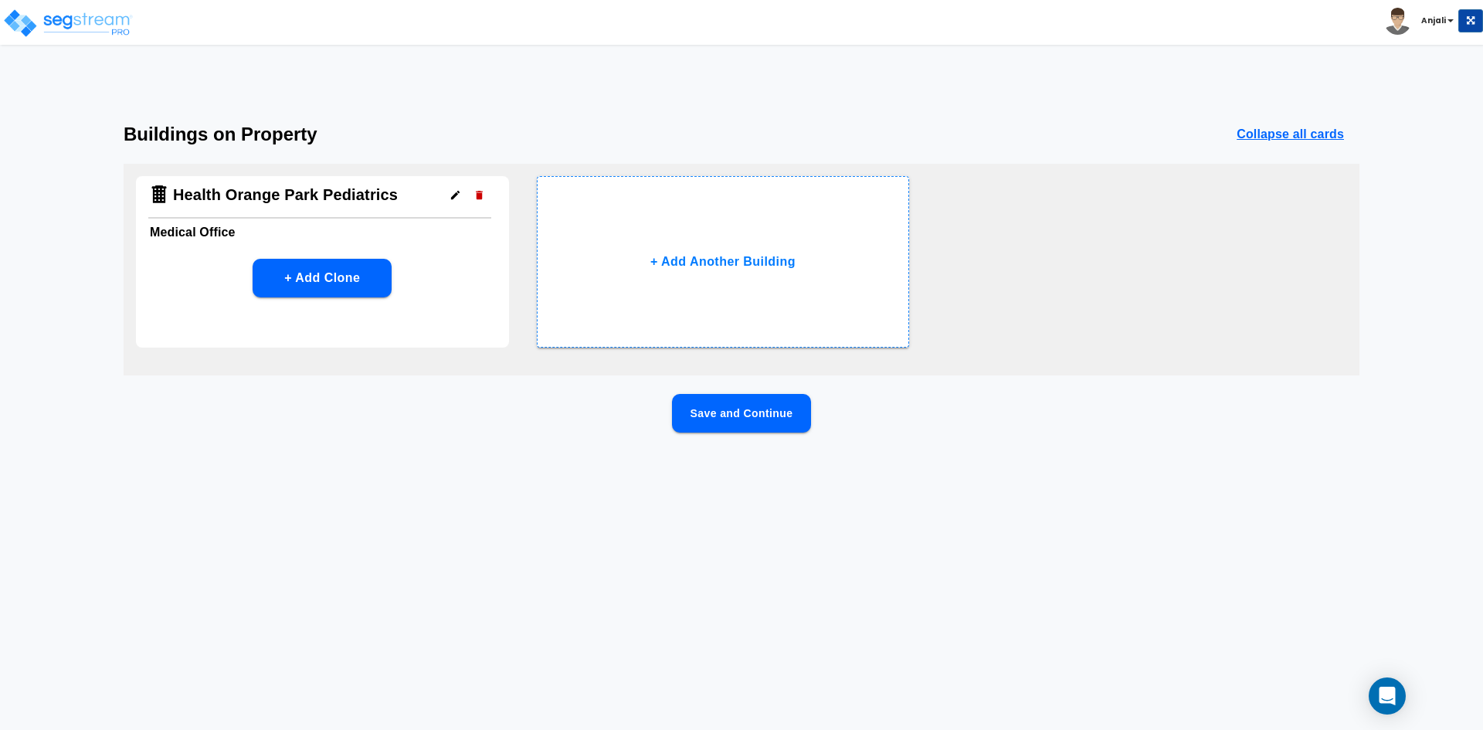
click at [779, 414] on button "Save and Continue" at bounding box center [741, 413] width 139 height 39
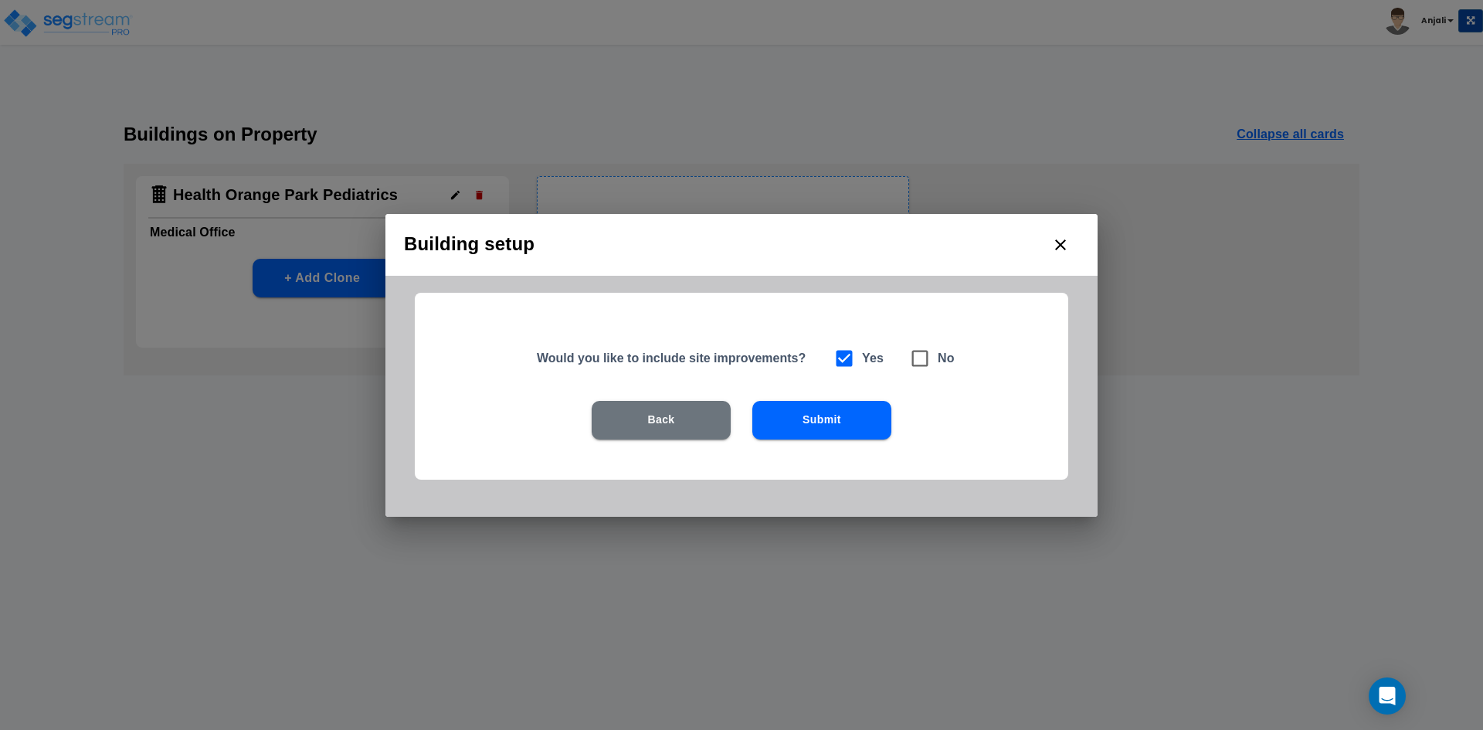
click at [793, 414] on button "Submit" at bounding box center [821, 420] width 139 height 39
